Goal: Book appointment/travel/reservation

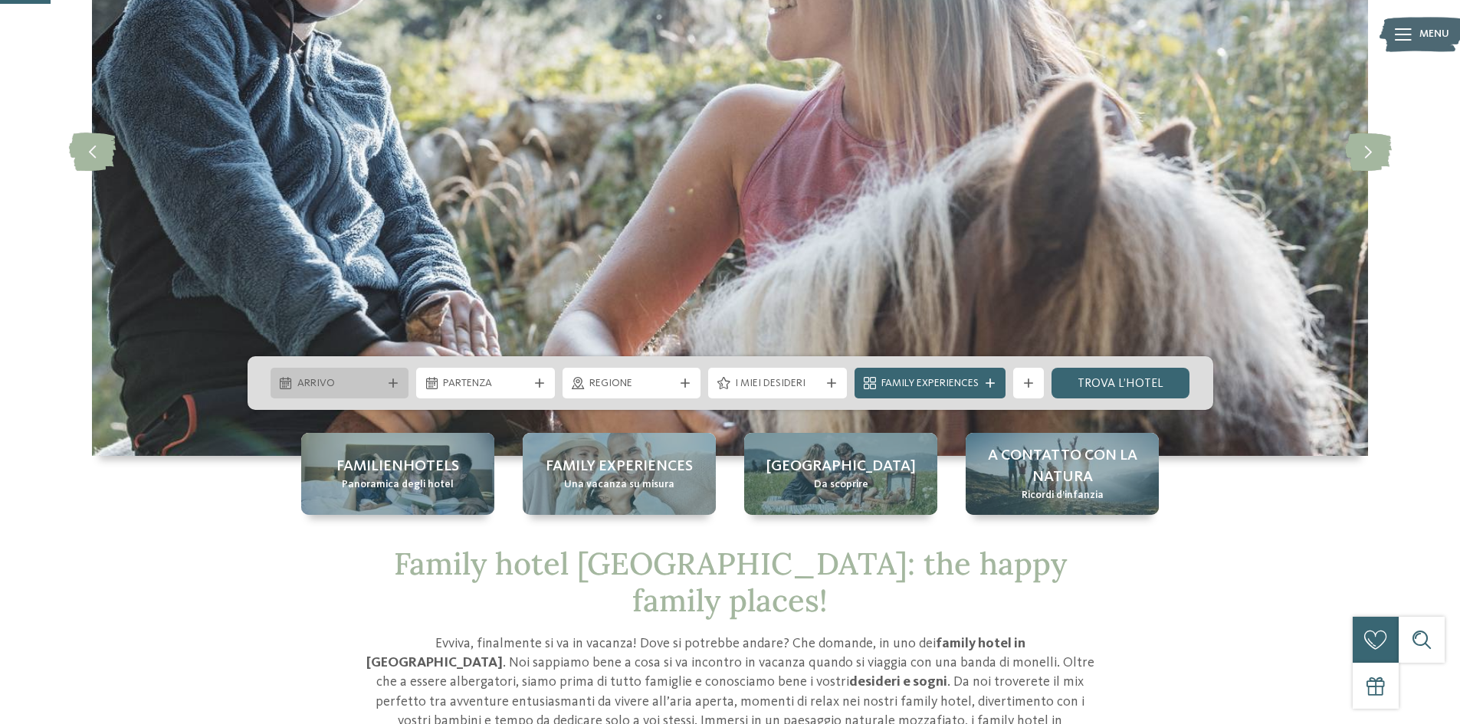
click at [377, 382] on span "Arrivo" at bounding box center [339, 383] width 85 height 15
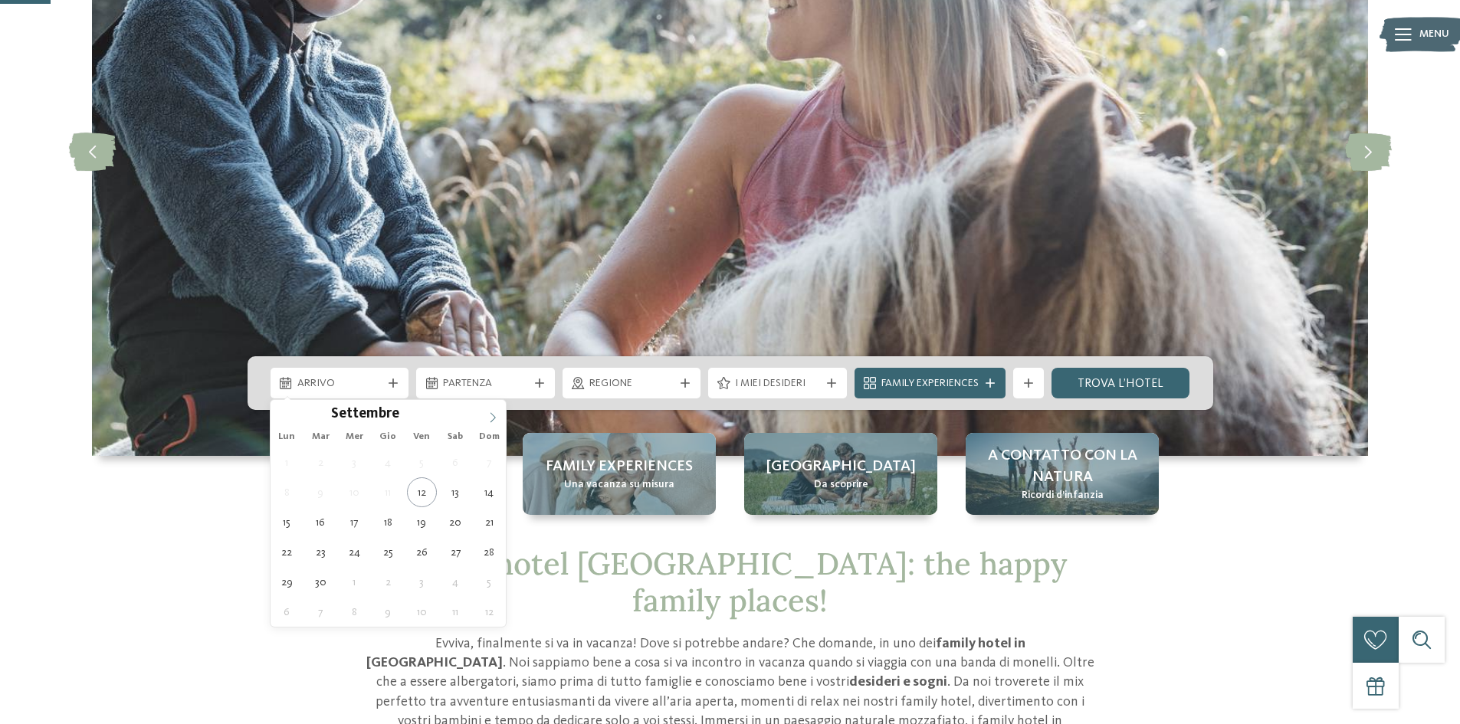
click at [495, 415] on icon at bounding box center [492, 417] width 11 height 11
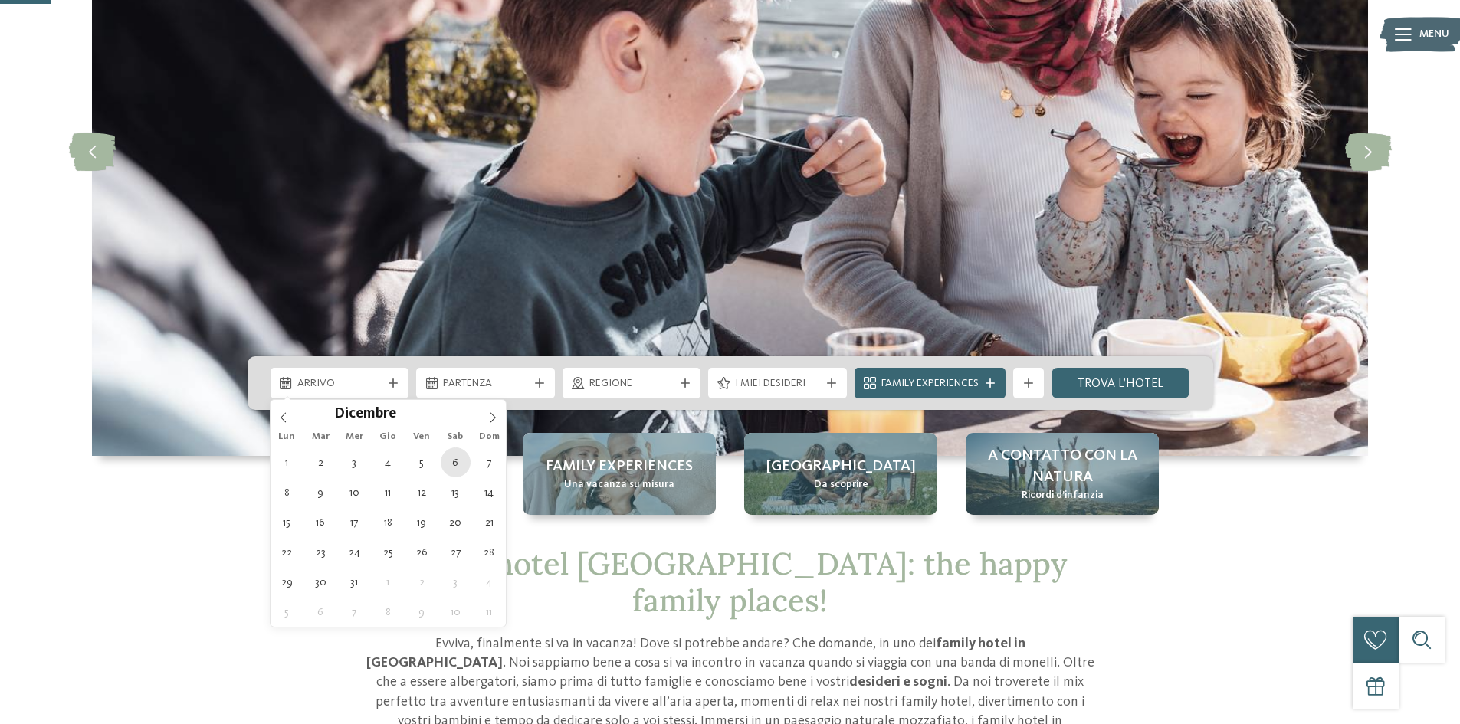
type div "[DATE]"
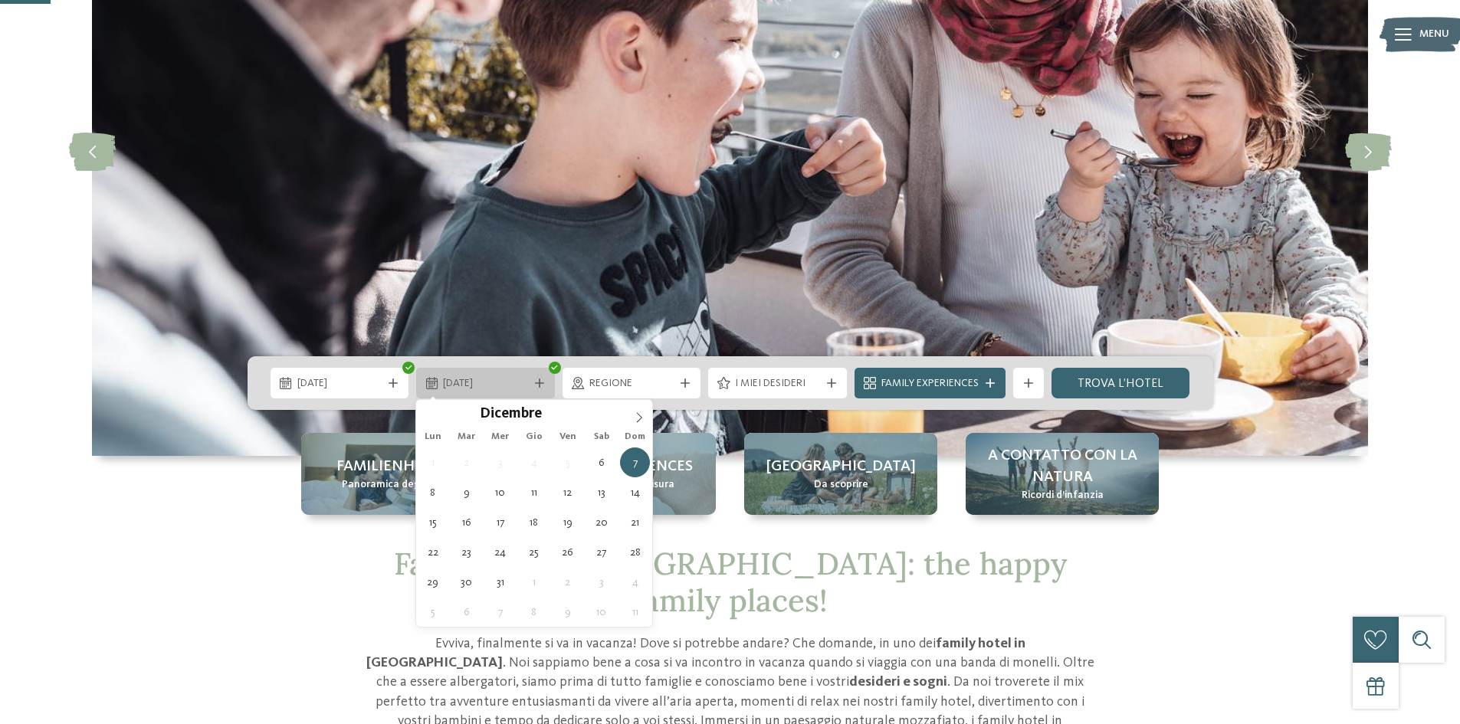
click at [538, 383] on icon at bounding box center [539, 383] width 9 height 9
type div "[DATE]"
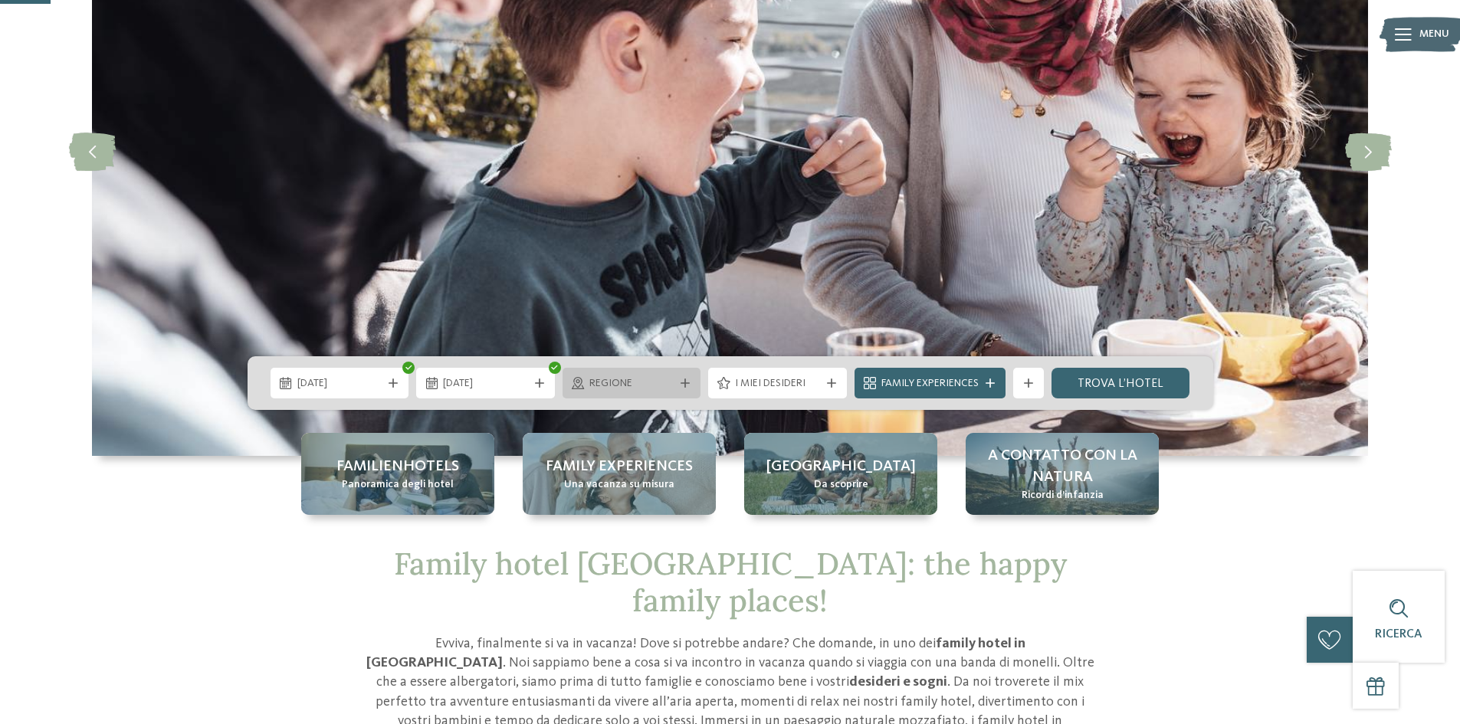
click at [696, 379] on div "Regione" at bounding box center [632, 383] width 139 height 31
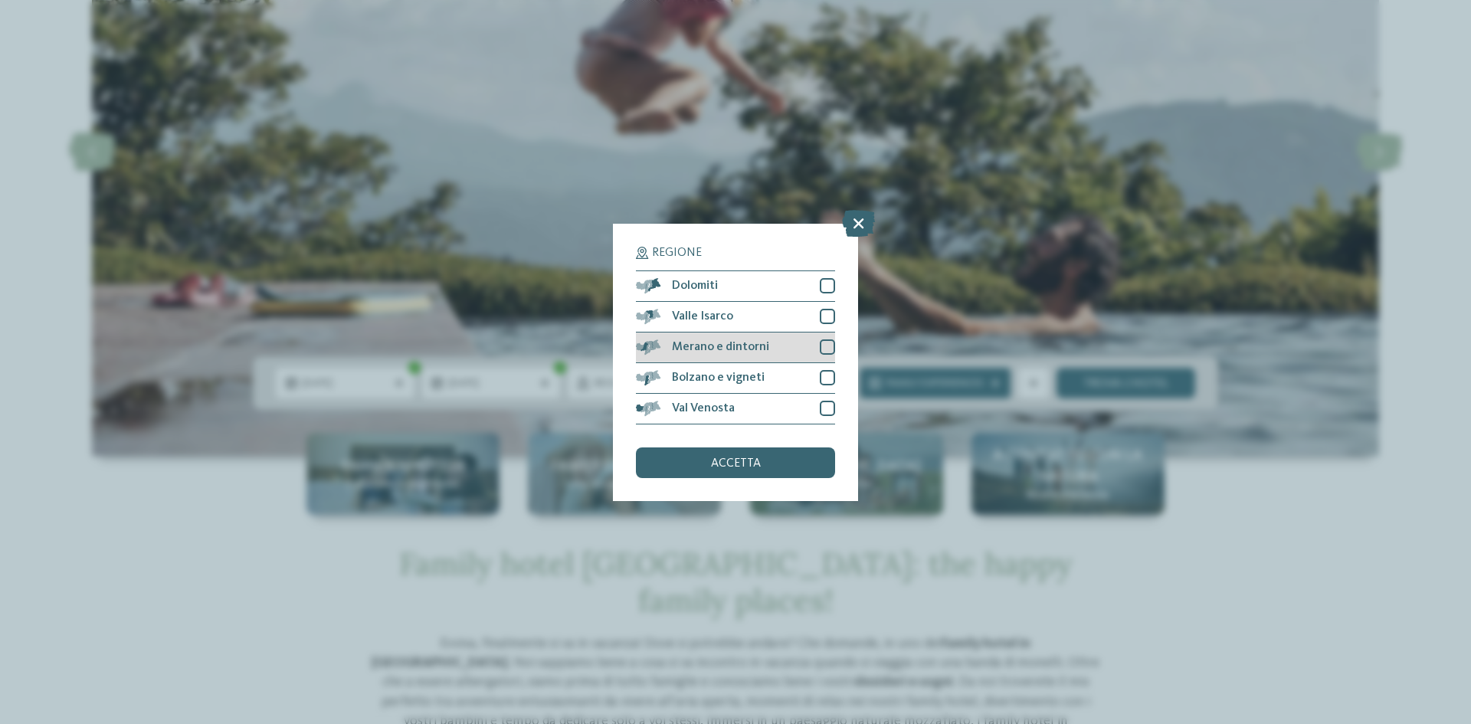
click at [822, 343] on div at bounding box center [827, 347] width 15 height 15
click at [743, 463] on span "accetta" at bounding box center [736, 464] width 50 height 12
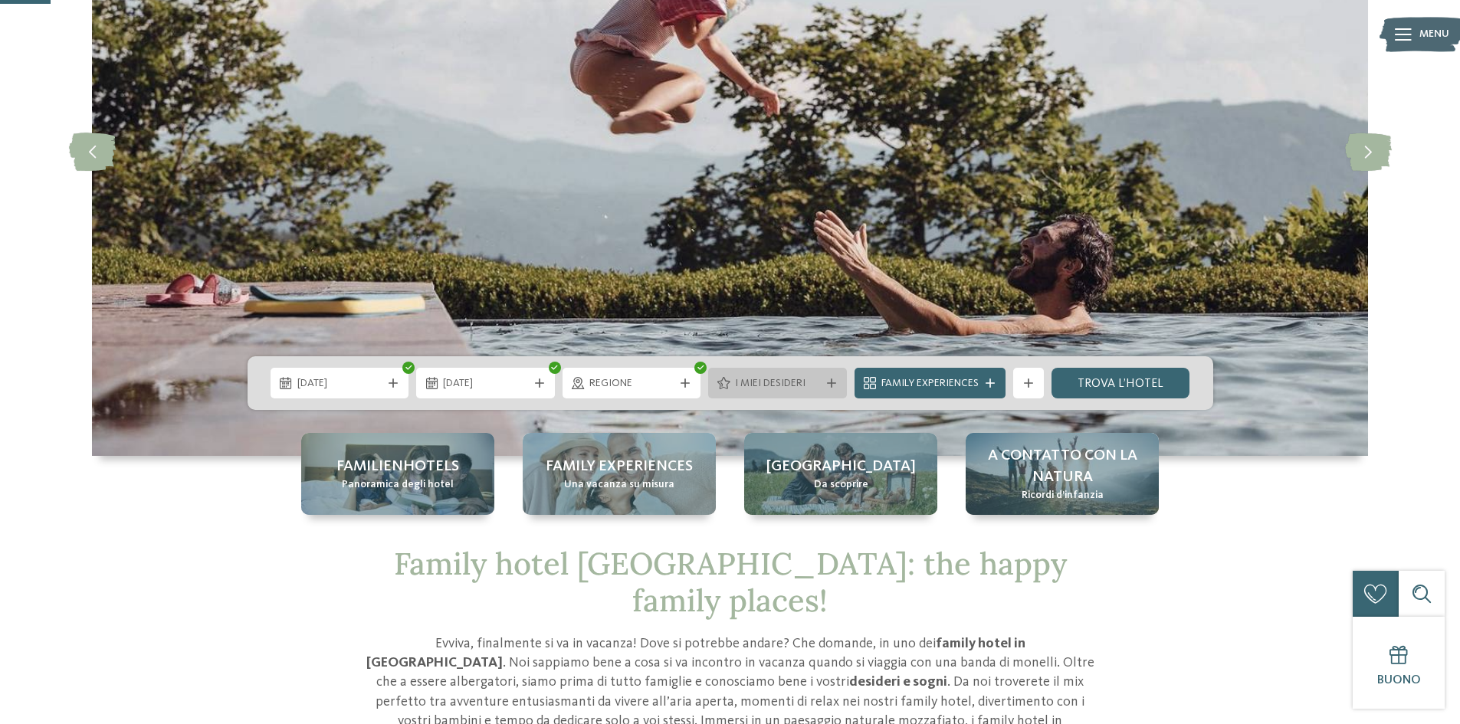
click at [809, 381] on span "I miei desideri" at bounding box center [777, 383] width 85 height 15
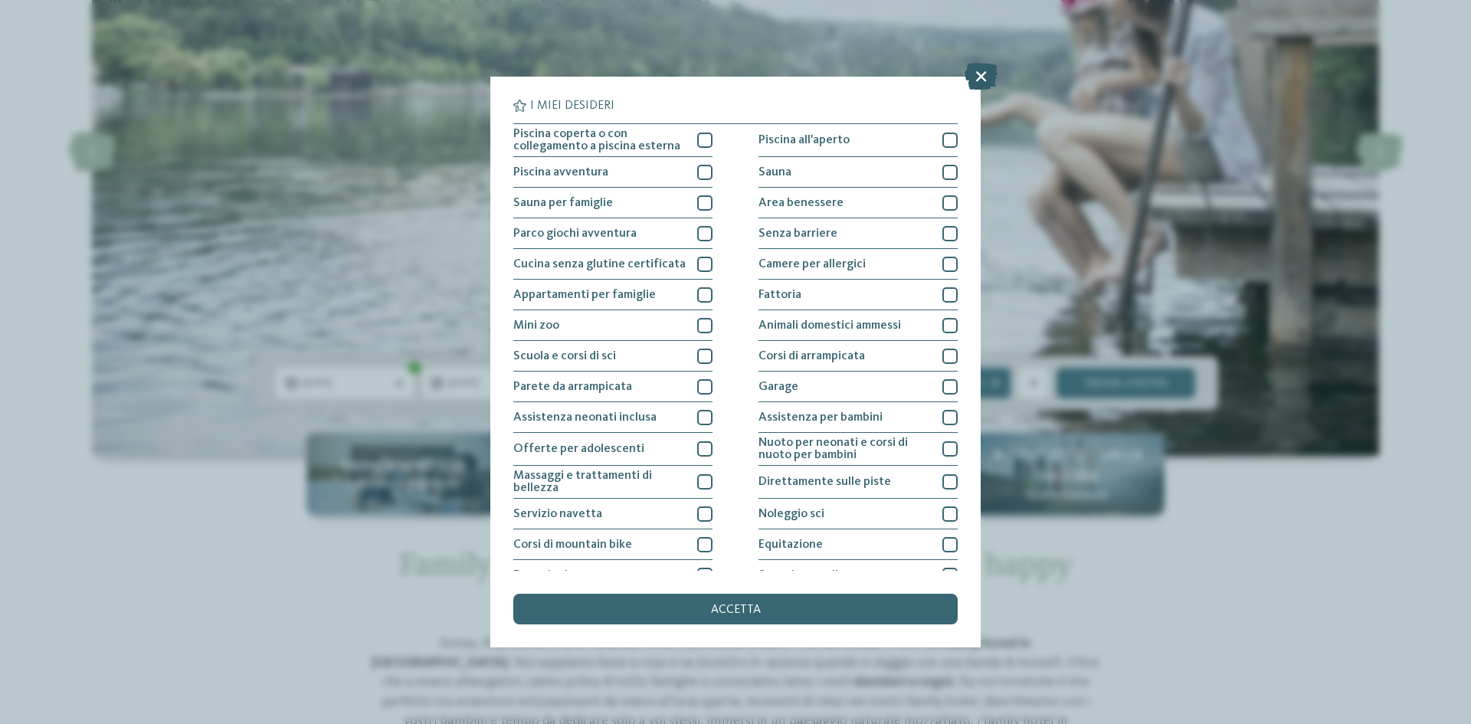
click at [982, 80] on icon at bounding box center [981, 76] width 33 height 27
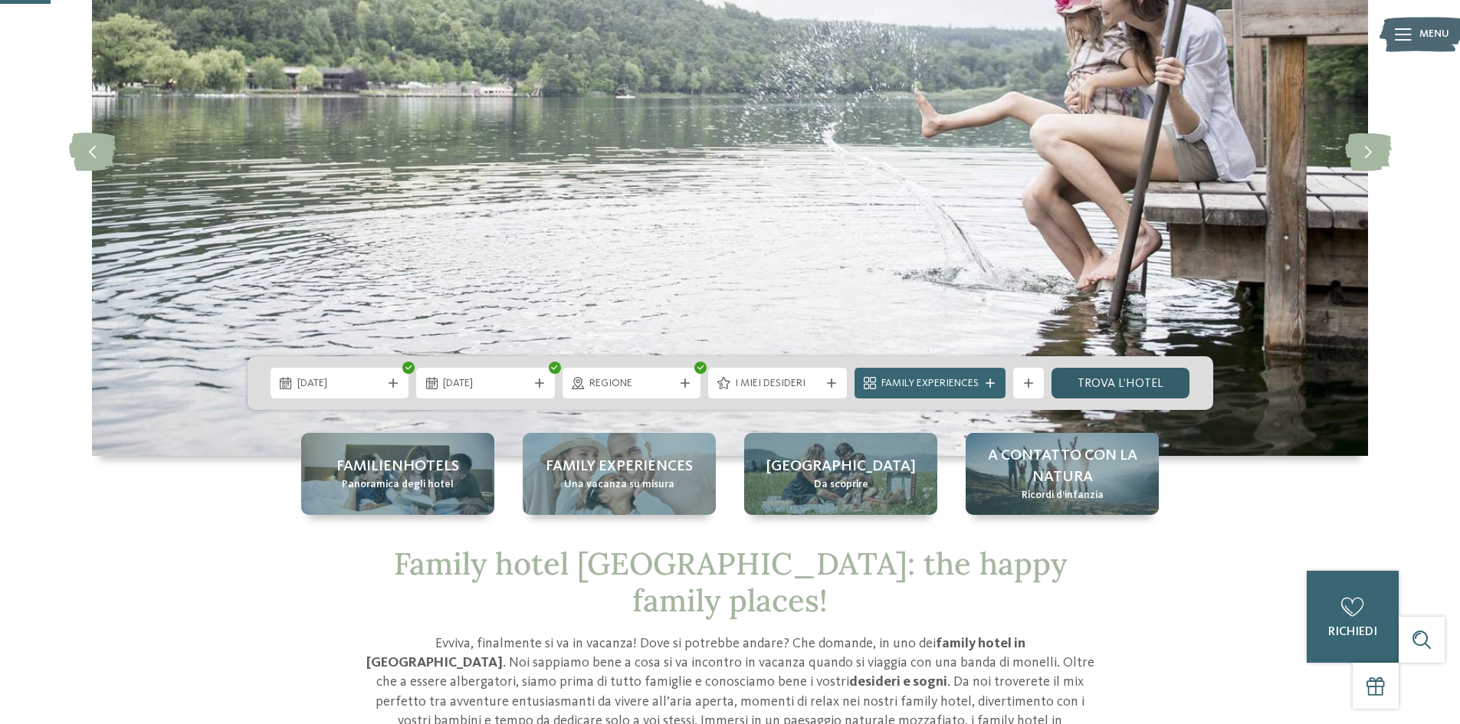
click at [1106, 382] on link "trova l’hotel" at bounding box center [1121, 383] width 139 height 31
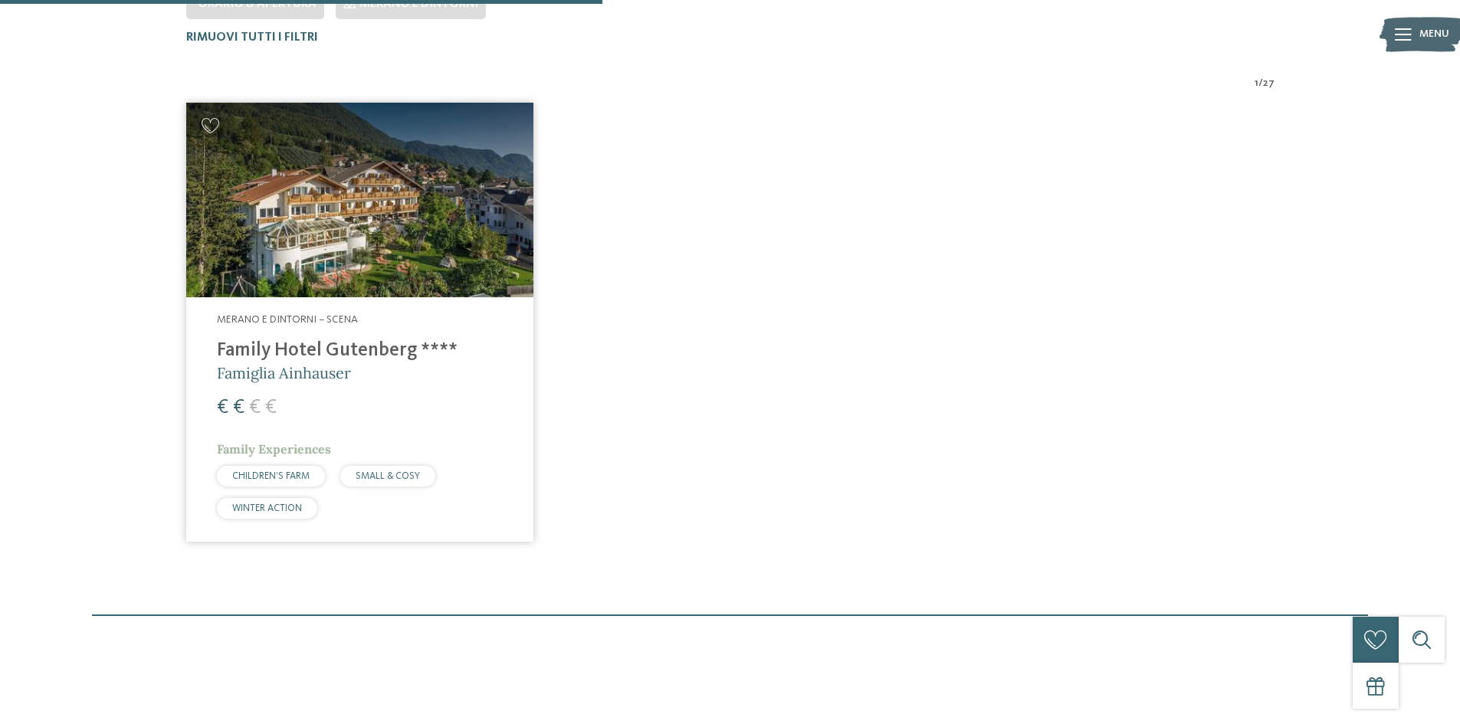
scroll to position [503, 0]
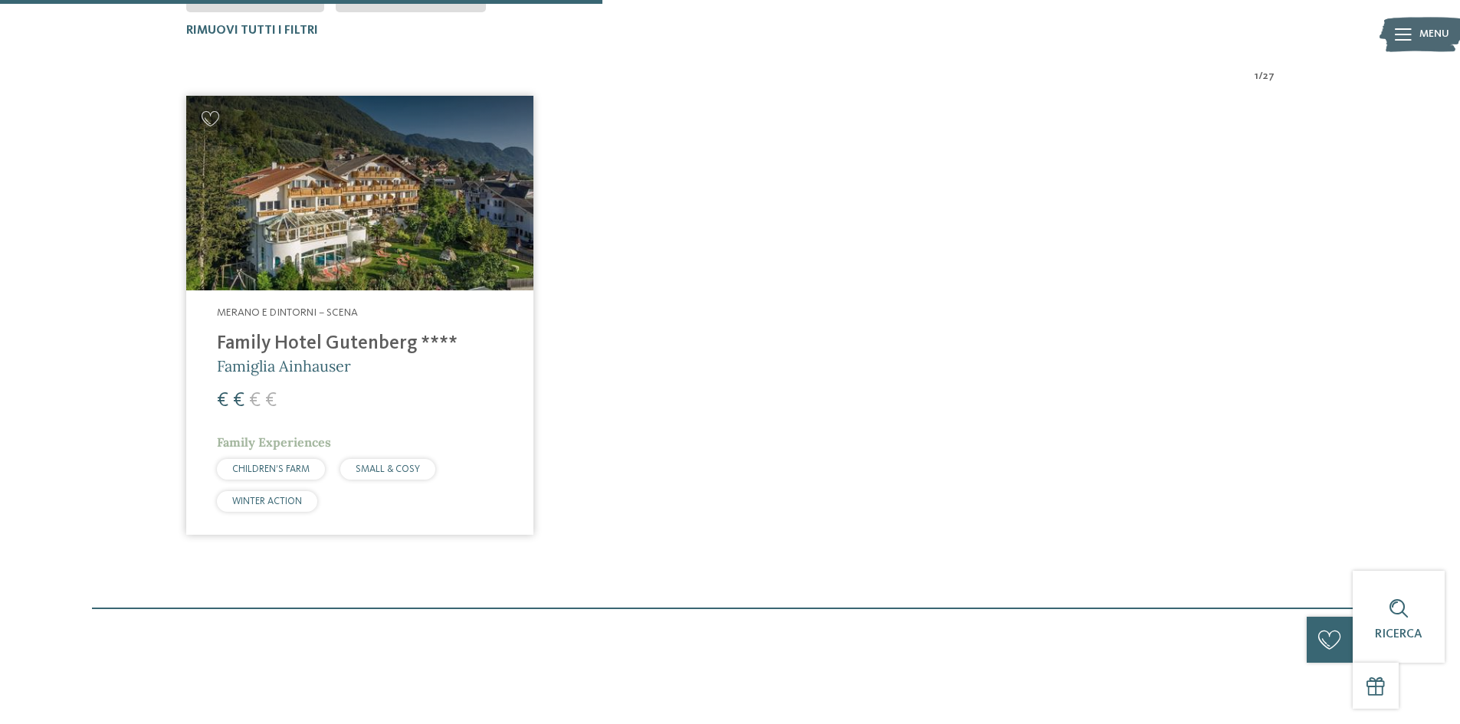
click at [265, 345] on h4 "Family Hotel Gutenberg ****" at bounding box center [360, 344] width 286 height 23
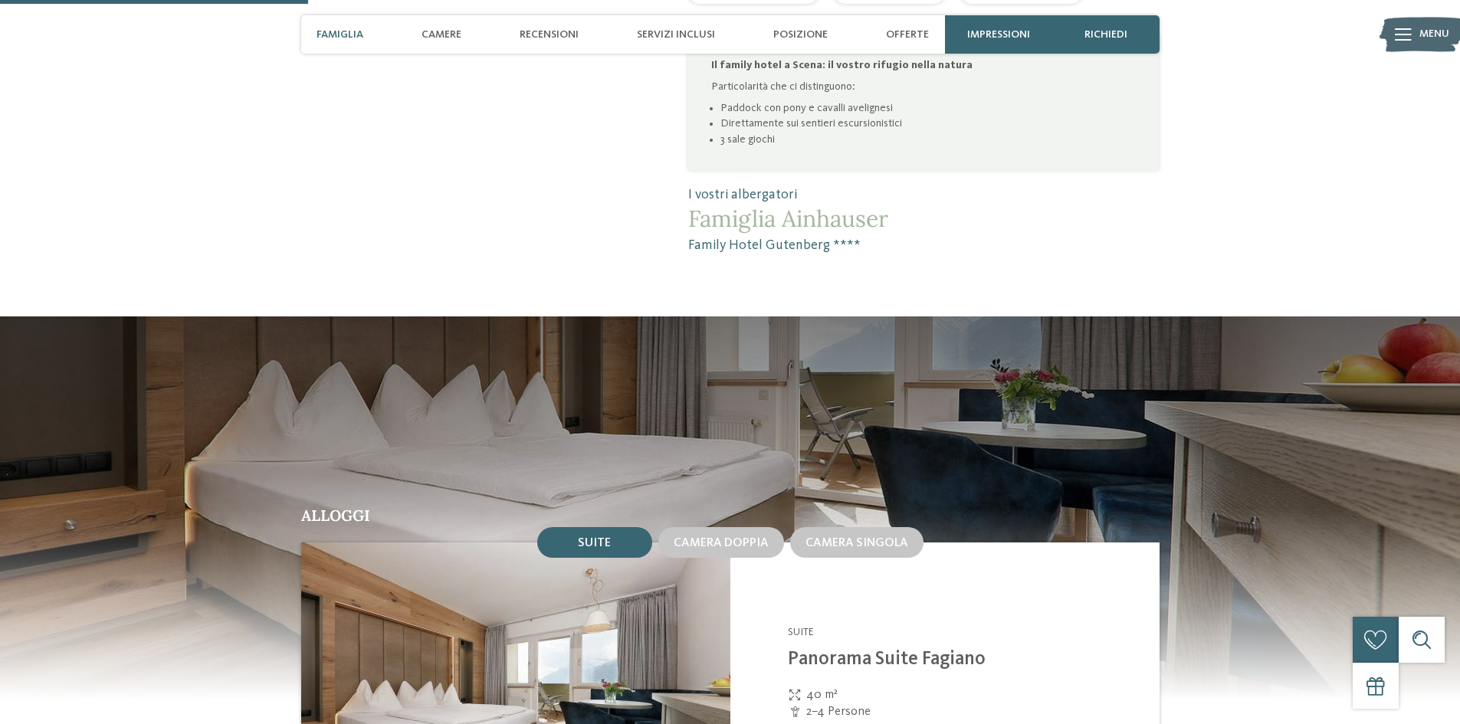
scroll to position [920, 0]
